Goal: Information Seeking & Learning: Learn about a topic

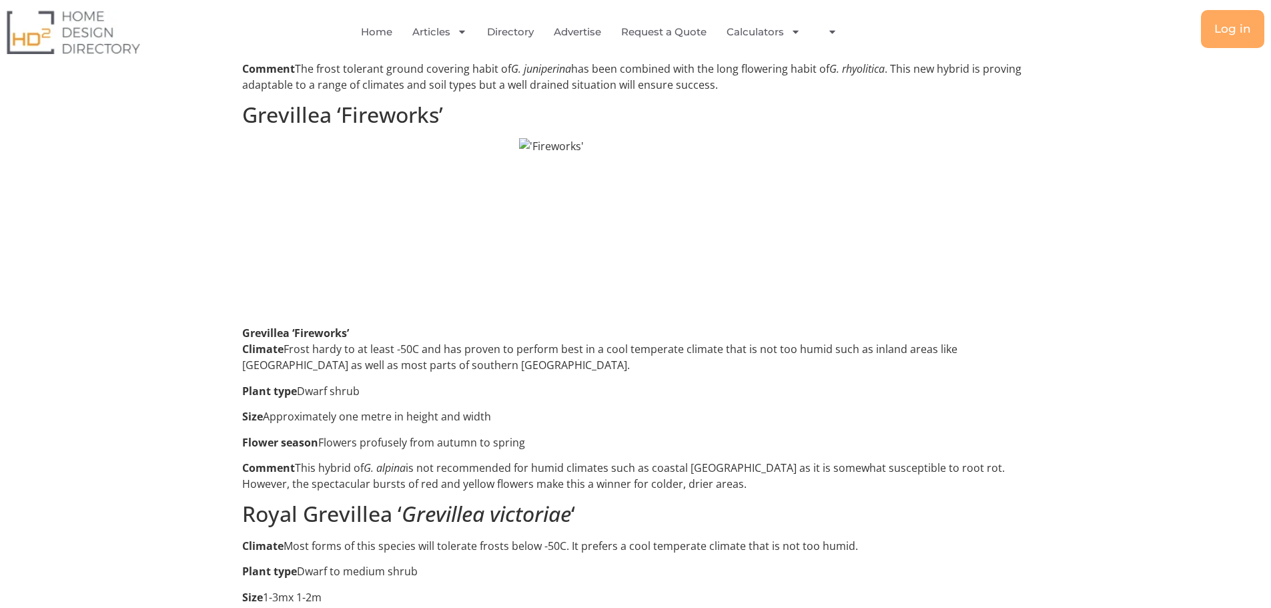
scroll to position [1750, 0]
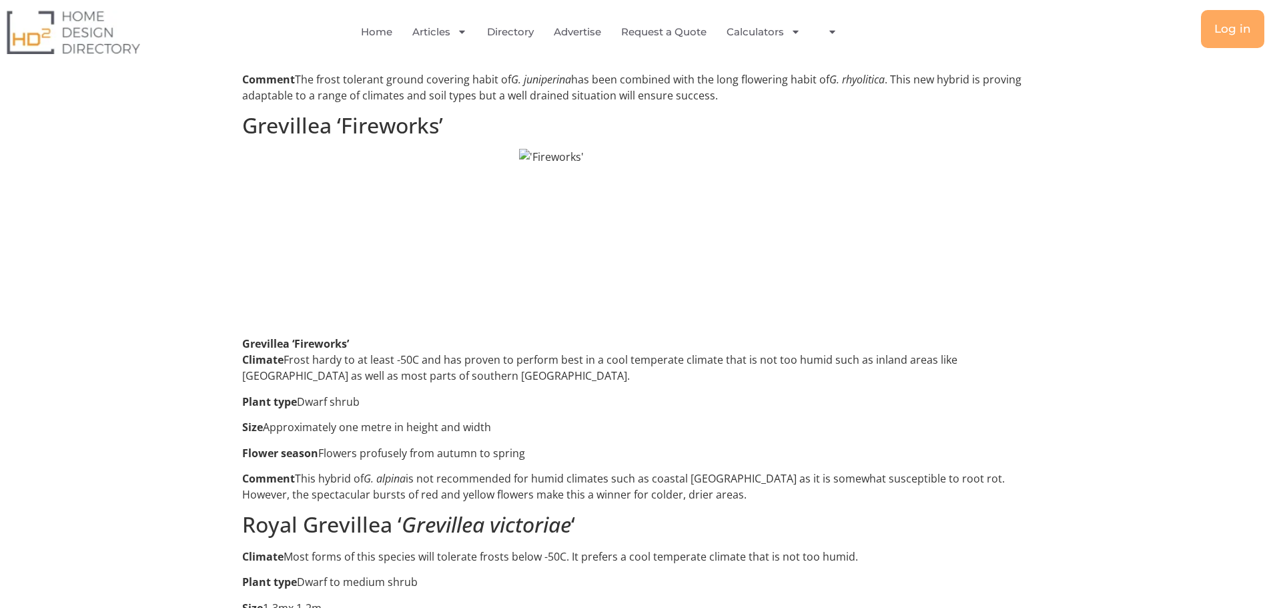
click at [274, 117] on h2 "Grevillea ‘Fireworks’" at bounding box center [635, 125] width 787 height 25
drag, startPoint x: 242, startPoint y: 104, endPoint x: 454, endPoint y: 121, distance: 212.8
click at [454, 121] on h2 "Grevillea ‘Fireworks’" at bounding box center [635, 125] width 787 height 25
copy h2 "Grevillea ‘Fireworks’"
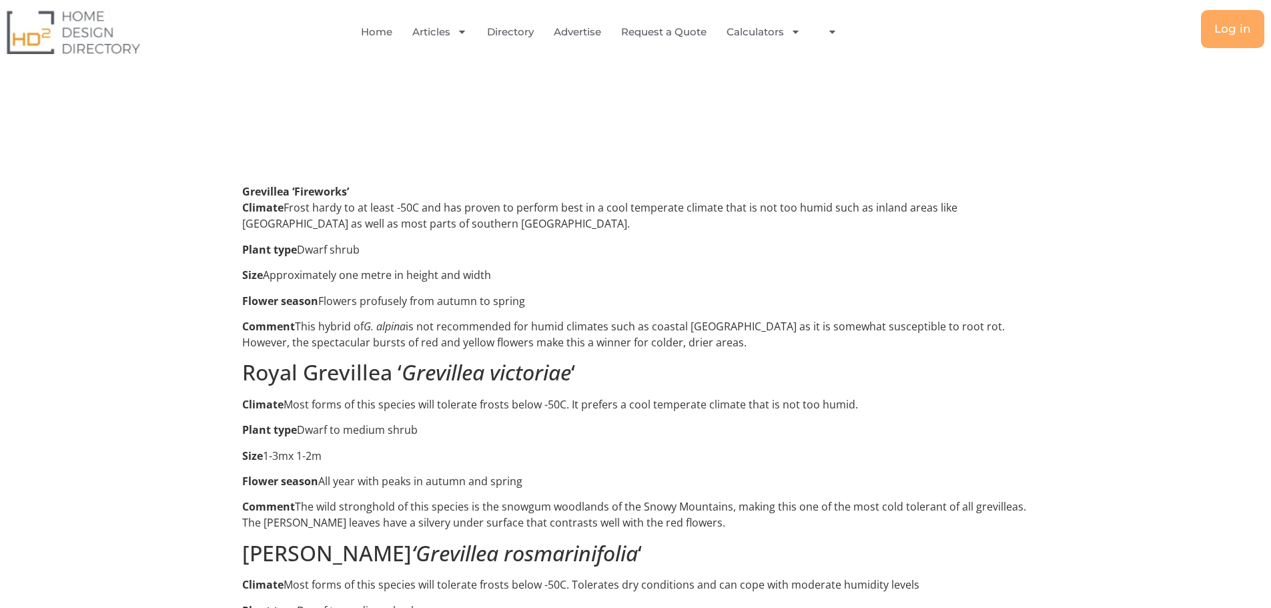
scroll to position [1951, 0]
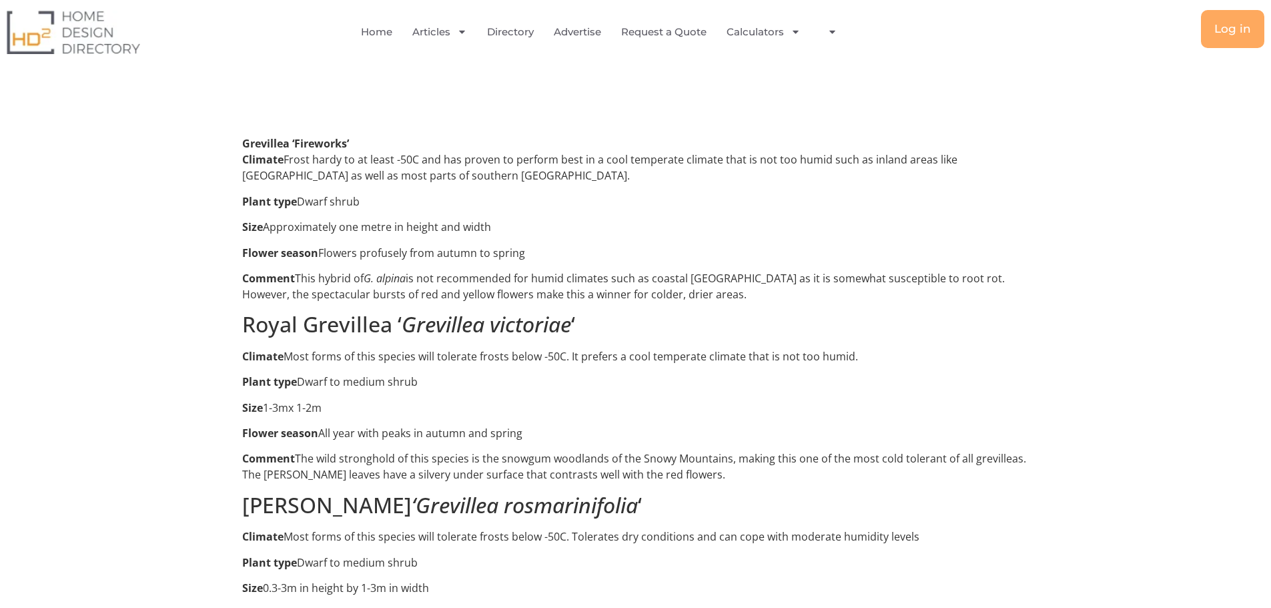
click at [564, 314] on em "Grevillea victoriae" at bounding box center [486, 324] width 169 height 29
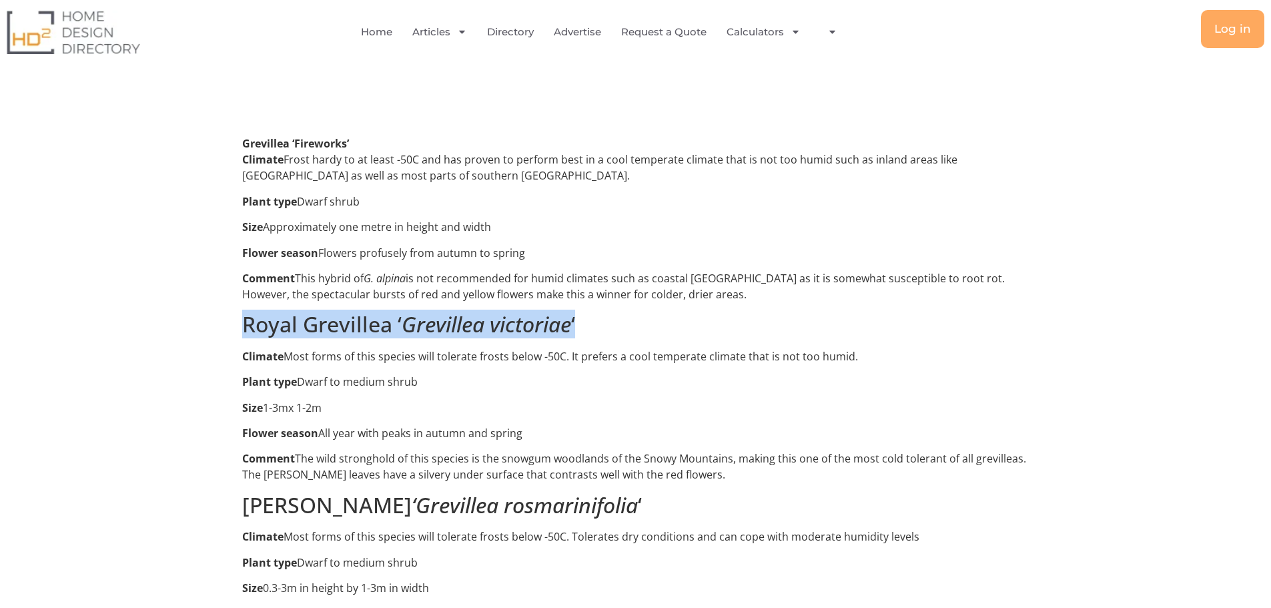
drag, startPoint x: 596, startPoint y: 310, endPoint x: 210, endPoint y: 292, distance: 386.0
copy h2 "Royal Grevillea ‘ Grevillea victoriae ‘"
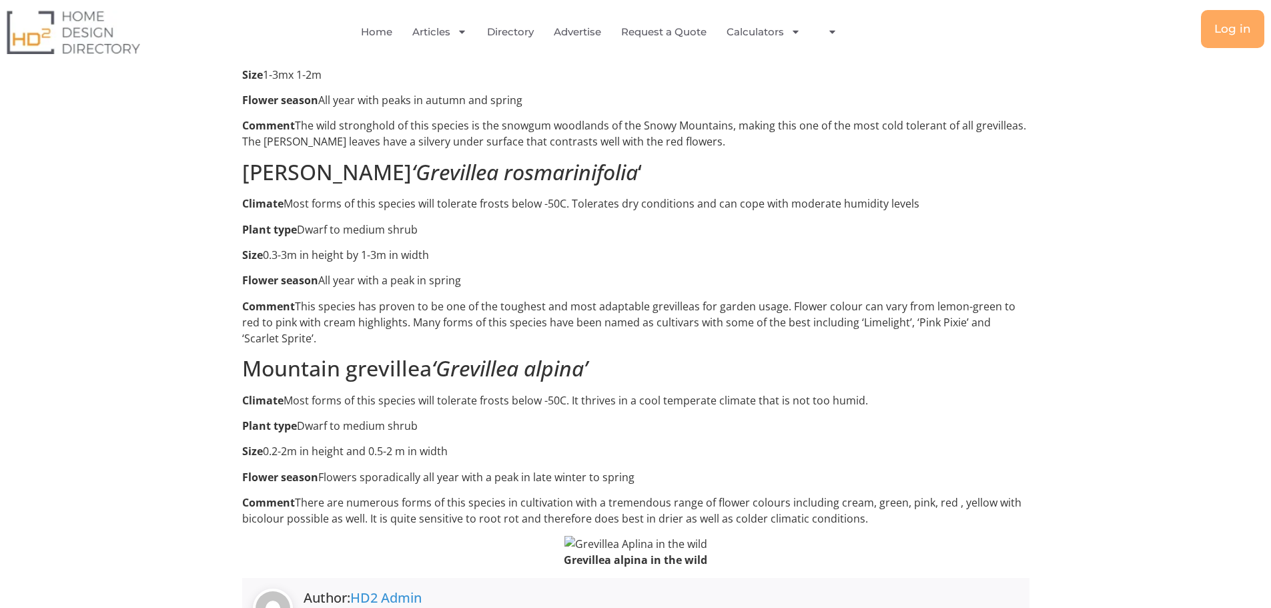
scroll to position [2284, 0]
click at [784, 298] on p "Comment This species has proven to be one of the toughest and most adaptable gr…" at bounding box center [635, 322] width 787 height 48
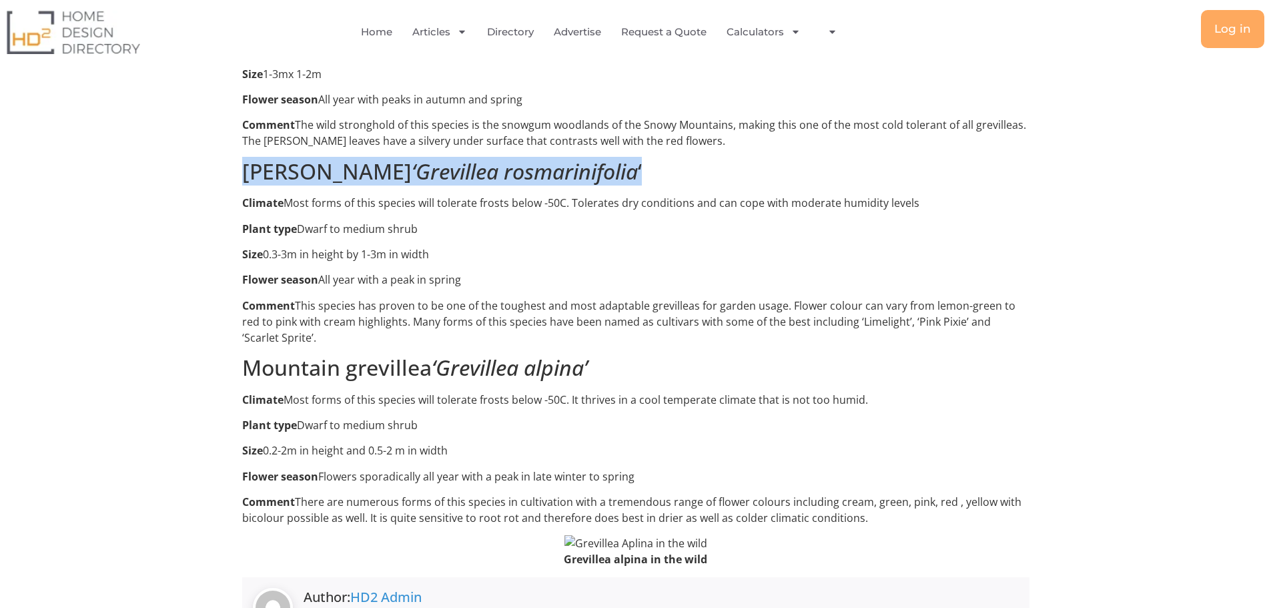
drag, startPoint x: 698, startPoint y: 158, endPoint x: 235, endPoint y: 153, distance: 463.0
copy h2 "[PERSON_NAME] ‘Grevillea rosmarinifolia ‘"
